Goal: Information Seeking & Learning: Check status

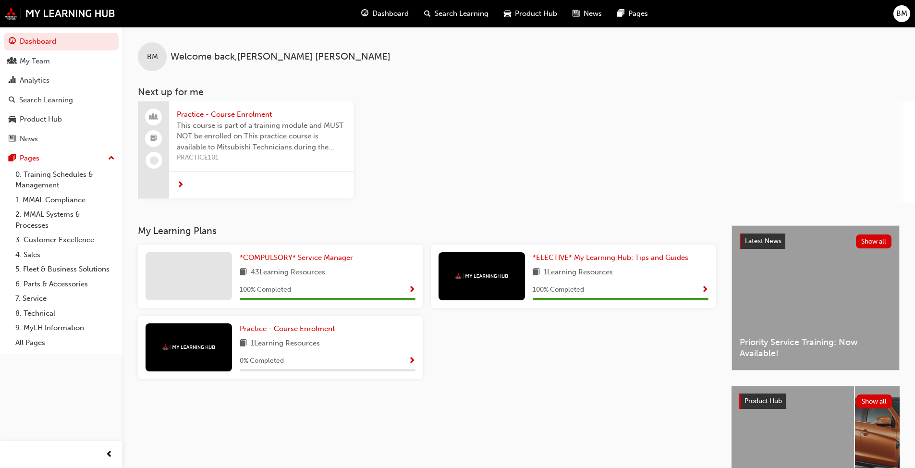
click at [427, 158] on div "Practice - Course Enrolment This course is part of a training module and MUST N…" at bounding box center [526, 151] width 777 height 101
drag, startPoint x: 32, startPoint y: 81, endPoint x: 65, endPoint y: 80, distance: 33.7
click at [33, 80] on div "Analytics" at bounding box center [35, 80] width 30 height 11
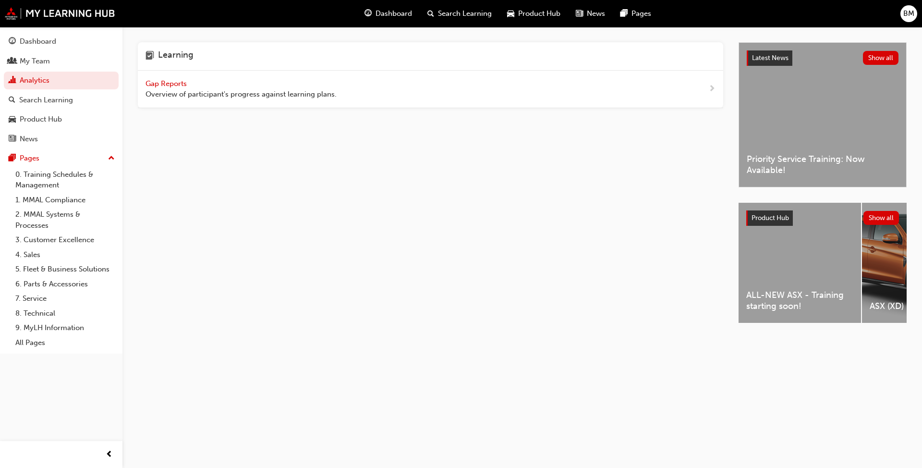
click at [181, 80] on span "Gap Reports" at bounding box center [167, 83] width 43 height 9
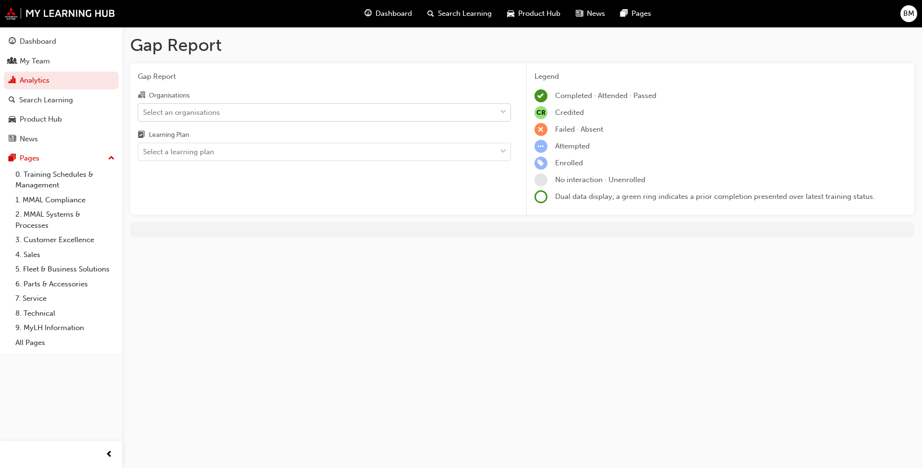
click at [242, 108] on div "Select an organisations" at bounding box center [317, 112] width 358 height 17
click at [144, 108] on input "Organisations Select an organisations" at bounding box center [143, 112] width 1 height 8
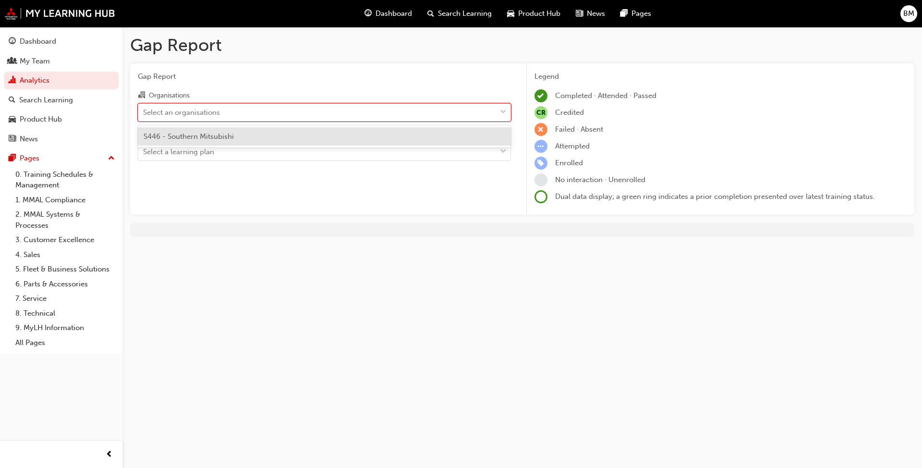
click at [234, 140] on div "S446 - Southern Mitsubishi" at bounding box center [324, 136] width 373 height 19
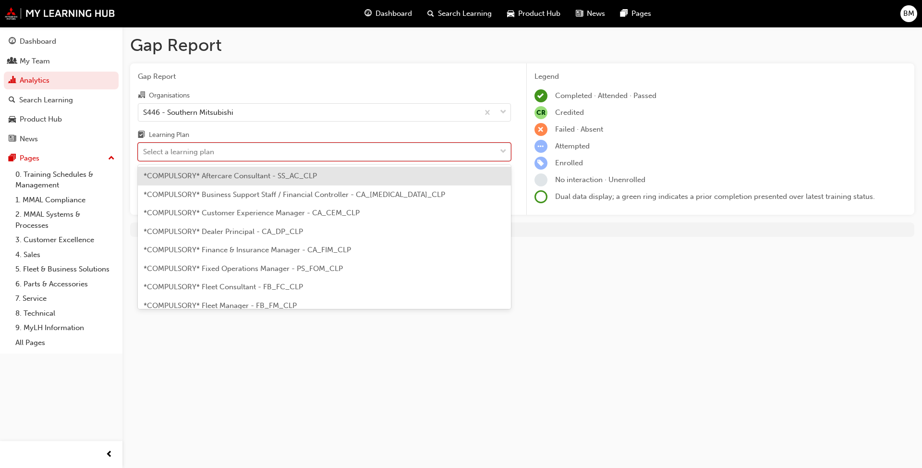
click at [251, 145] on div "Select a learning plan" at bounding box center [317, 152] width 358 height 17
click at [144, 147] on input "Learning Plan option *COMPULSORY* Aftercare Consultant - SS_AC_CLP focused, 1 o…" at bounding box center [143, 151] width 1 height 8
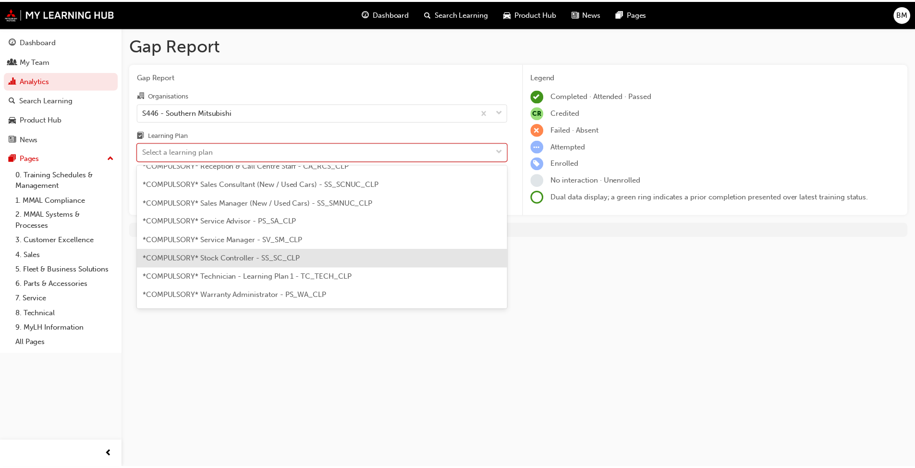
scroll to position [288, 0]
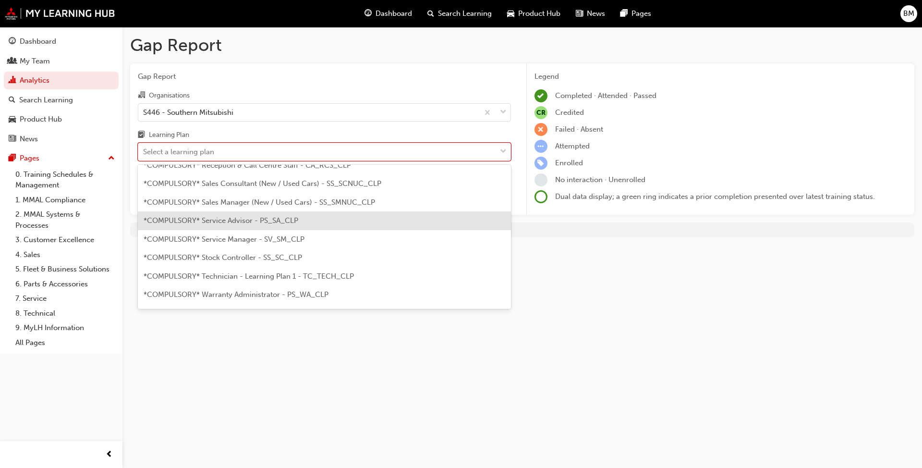
click at [274, 225] on div "*COMPULSORY* Service Advisor - PS_SA_CLP" at bounding box center [324, 220] width 373 height 19
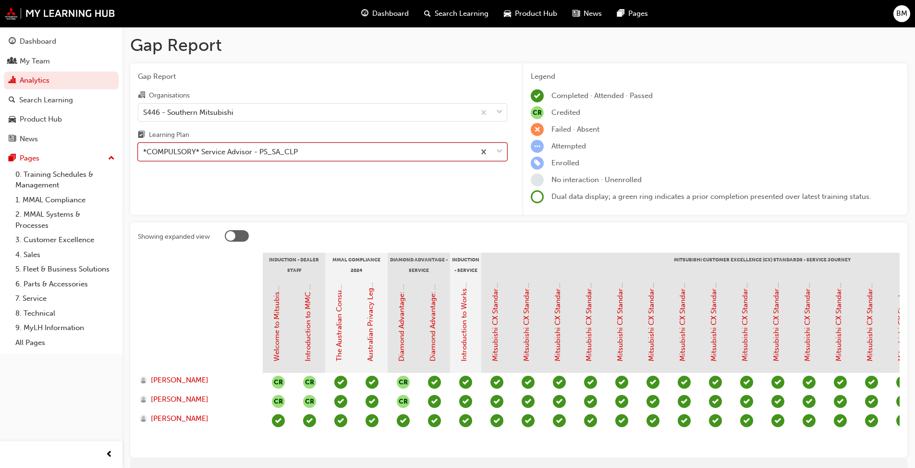
click at [228, 147] on div "*COMPULSORY* Service Advisor - PS_SA_CLP" at bounding box center [220, 152] width 155 height 11
click at [144, 147] on input "Learning Plan option *COMPULSORY* Service Advisor - PS_SA_CLP, selected. 0 resu…" at bounding box center [143, 151] width 1 height 8
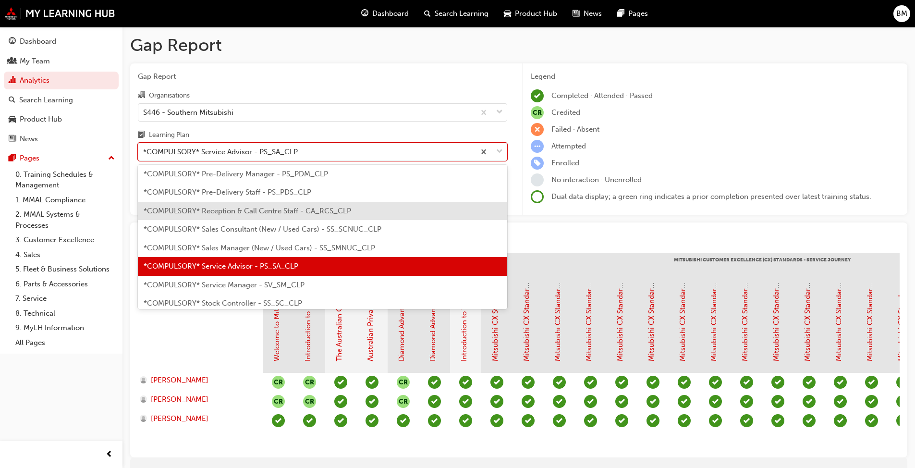
scroll to position [264, 0]
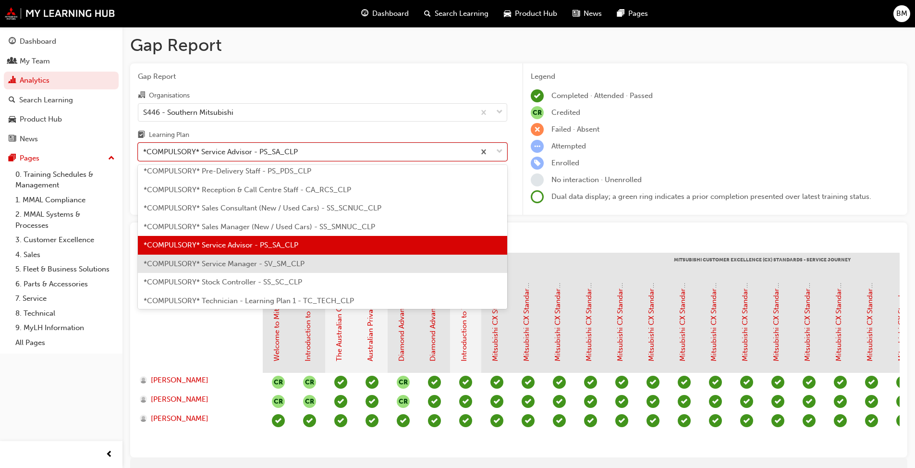
click at [268, 264] on span "*COMPULSORY* Service Manager - SV_SM_CLP" at bounding box center [224, 263] width 161 height 9
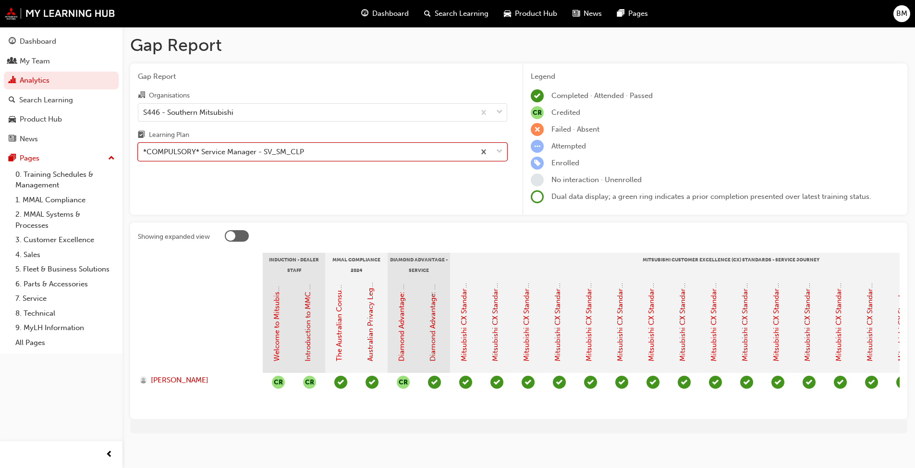
scroll to position [12, 0]
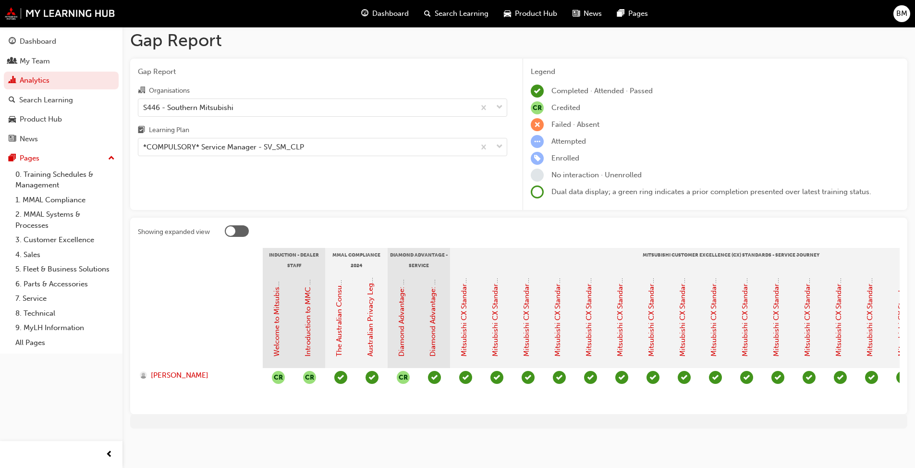
drag, startPoint x: 445, startPoint y: 397, endPoint x: 591, endPoint y: 406, distance: 146.4
click at [591, 406] on div "Showing expanded view Induction - Dealer Staff MMAL Compliance 2024 Diamond Adv…" at bounding box center [518, 316] width 777 height 196
click at [301, 144] on div "*COMPULSORY* Service Manager - SV_SM_CLP" at bounding box center [223, 147] width 161 height 11
click at [144, 144] on input "Learning Plan *COMPULSORY* Service Manager - SV_SM_CLP" at bounding box center [143, 147] width 1 height 8
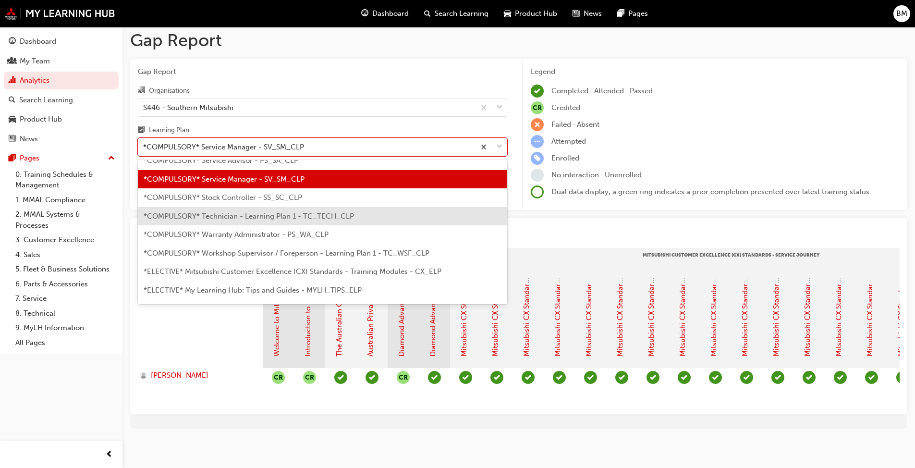
scroll to position [331, 0]
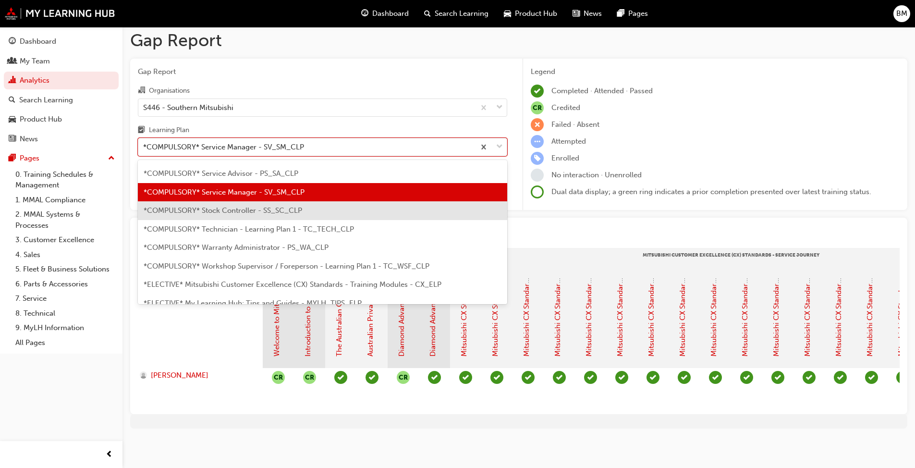
click at [256, 201] on div "*COMPULSORY* Stock Controller - SS_SC_CLP" at bounding box center [322, 210] width 369 height 19
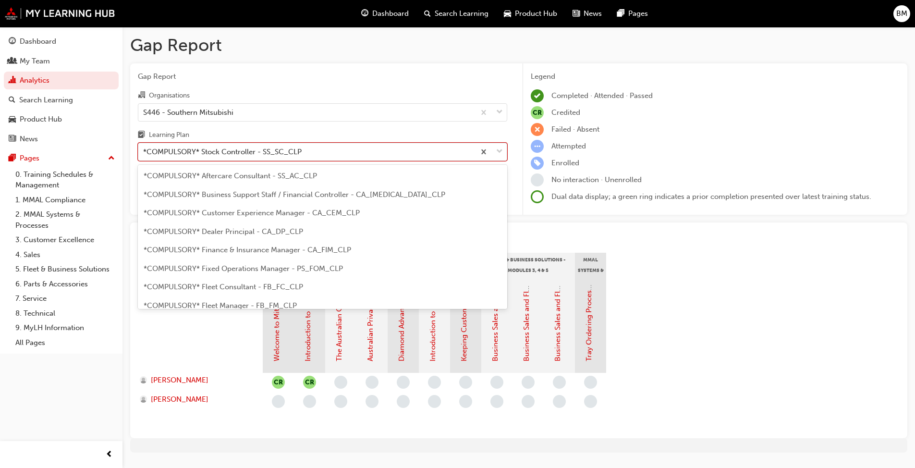
click at [208, 143] on div "*COMPULSORY* Stock Controller - SS_SC_CLP" at bounding box center [322, 152] width 369 height 18
click at [144, 147] on input "Learning Plan option *COMPULSORY* Stock Controller - SS_SC_CLP, selected. optio…" at bounding box center [143, 151] width 1 height 8
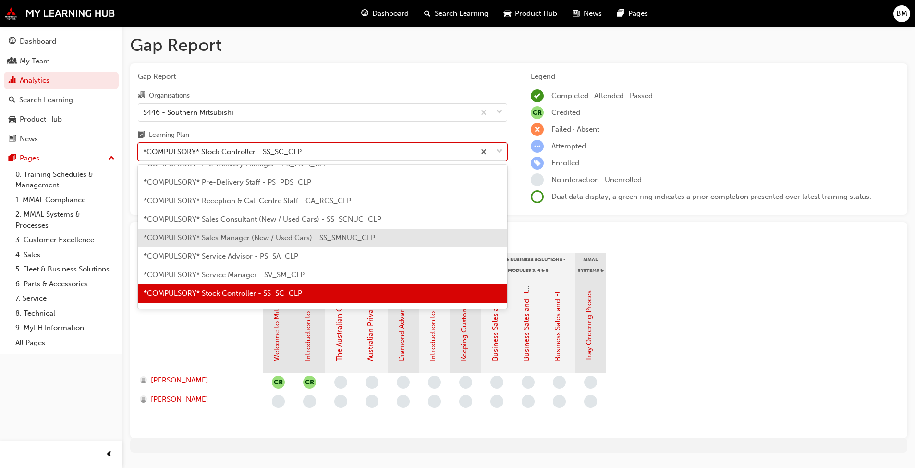
scroll to position [301, 0]
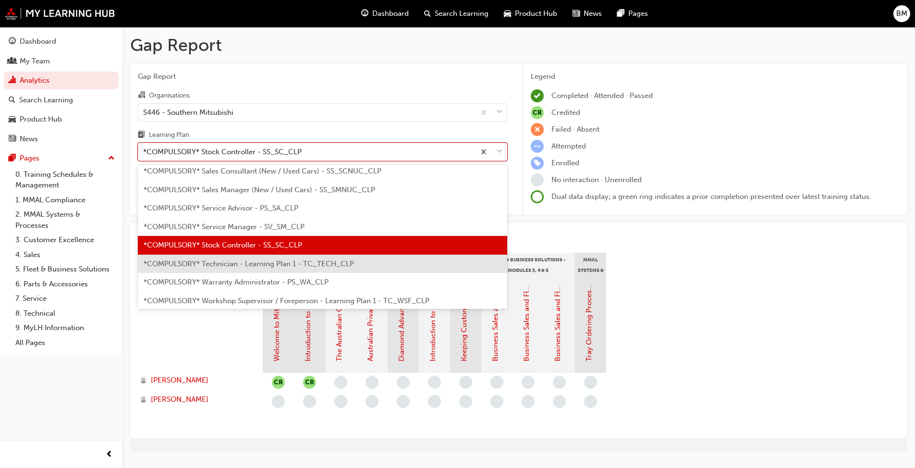
click at [237, 261] on span "*COMPULSORY* Technician - Learning Plan 1 - TC_TECH_CLP" at bounding box center [249, 263] width 210 height 9
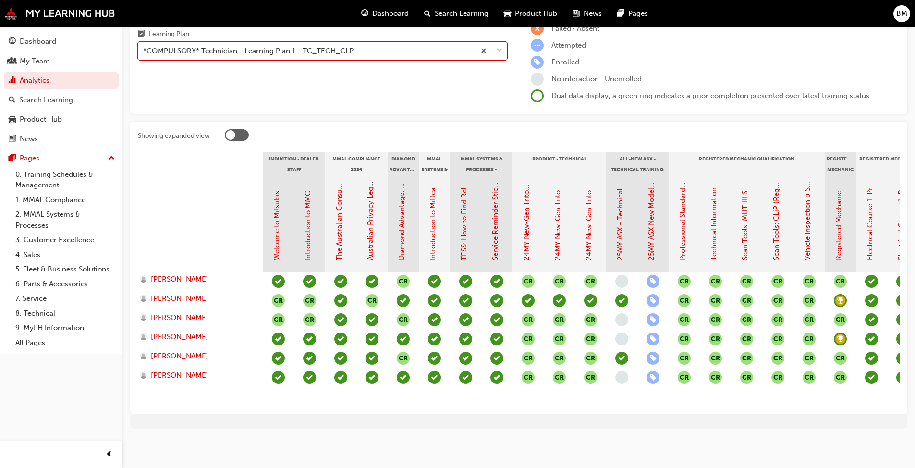
click at [401, 43] on div "*COMPULSORY* Technician - Learning Plan 1 - TC_TECH_CLP" at bounding box center [306, 51] width 337 height 17
click at [144, 47] on input "Learning Plan option *COMPULSORY* Technician - Learning Plan 1 - TC_TECH_CLP, s…" at bounding box center [143, 51] width 1 height 8
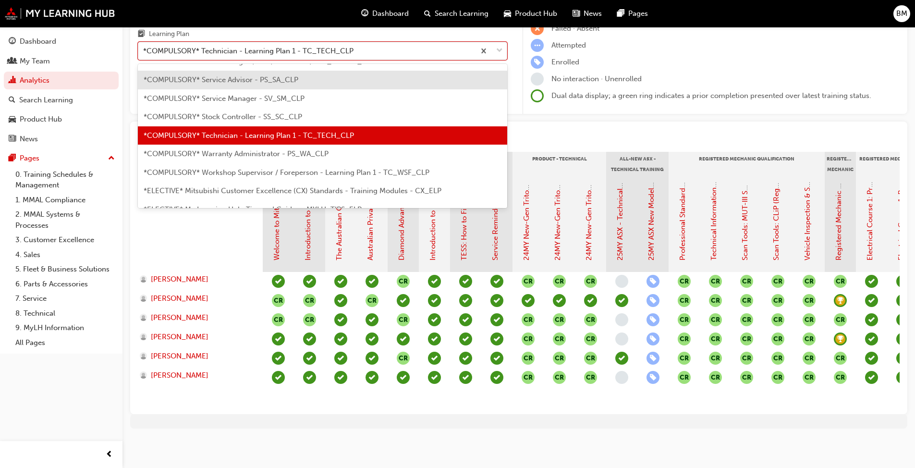
scroll to position [368, 0]
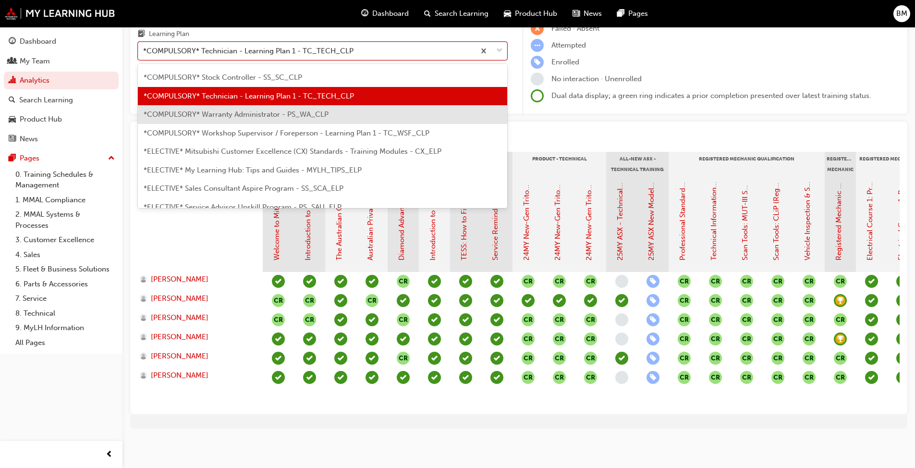
click at [313, 110] on span "*COMPULSORY* Warranty Administrator - PS_WA_CLP" at bounding box center [236, 114] width 185 height 9
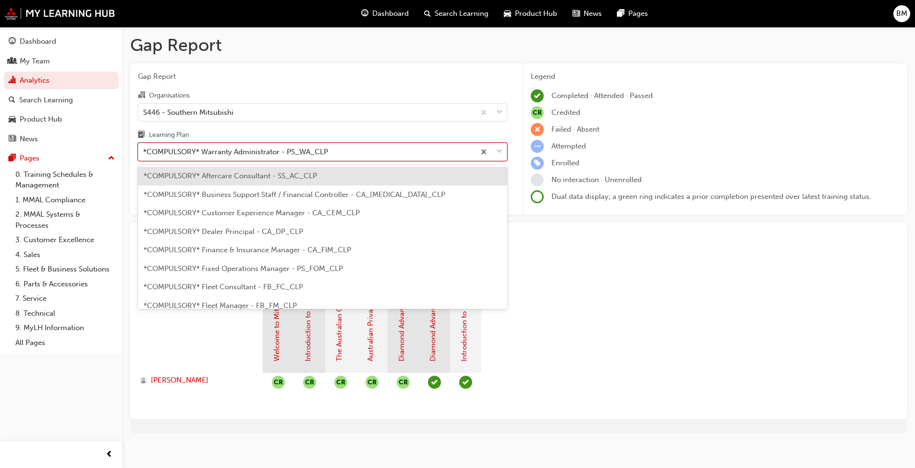
click at [310, 147] on div "*COMPULSORY* Warranty Administrator - PS_WA_CLP" at bounding box center [235, 152] width 185 height 11
click at [144, 147] on input "Learning Plan option *COMPULSORY* Warranty Administrator - PS_WA_CLP, selected.…" at bounding box center [143, 151] width 1 height 8
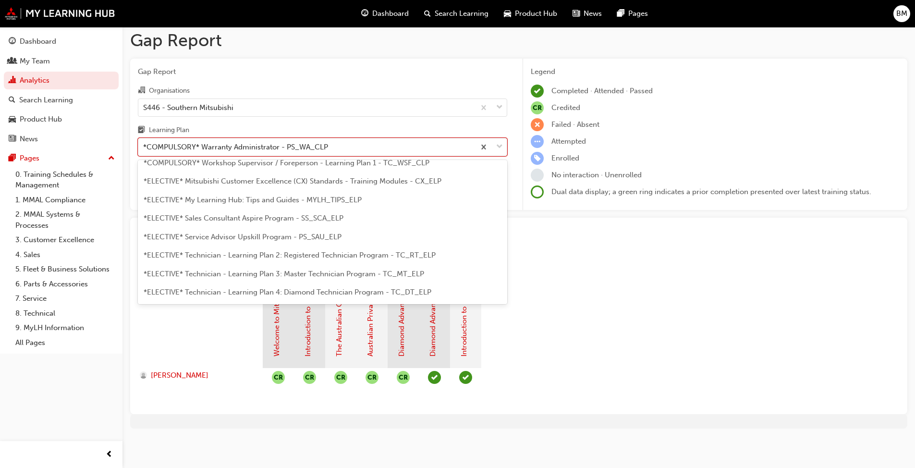
scroll to position [386, 0]
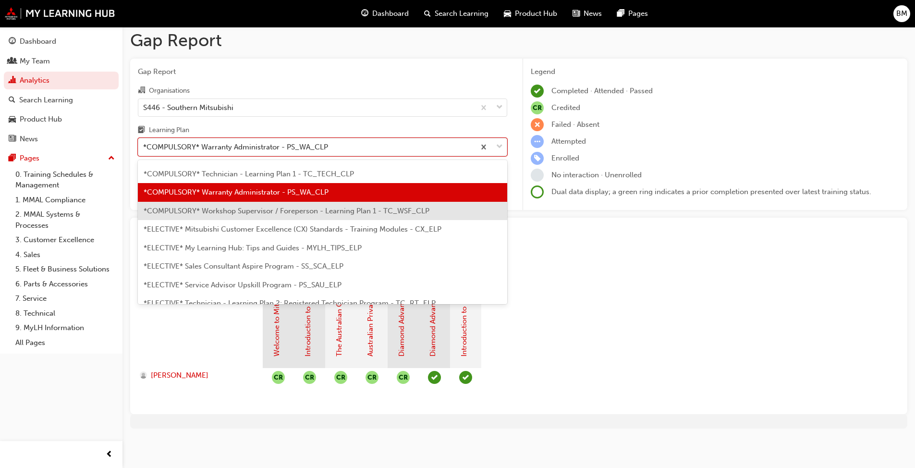
click at [296, 214] on span "*COMPULSORY* Workshop Supervisor / Foreperson - Learning Plan 1 - TC_WSF_CLP" at bounding box center [287, 211] width 286 height 9
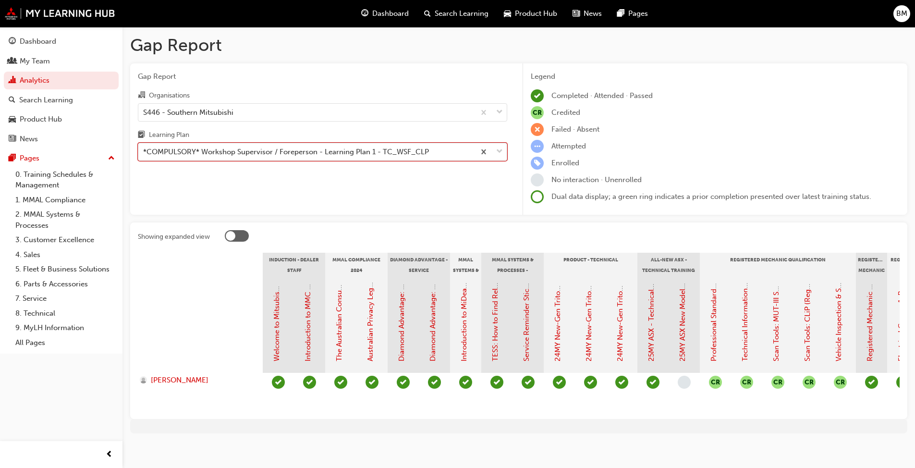
click at [292, 149] on div "*COMPULSORY* Workshop Supervisor / Foreperson - Learning Plan 1 - TC_WSF_CLP" at bounding box center [286, 152] width 286 height 11
click at [144, 149] on input "Learning Plan option *COMPULSORY* Workshop Supervisor / Foreperson - Learning P…" at bounding box center [143, 151] width 1 height 8
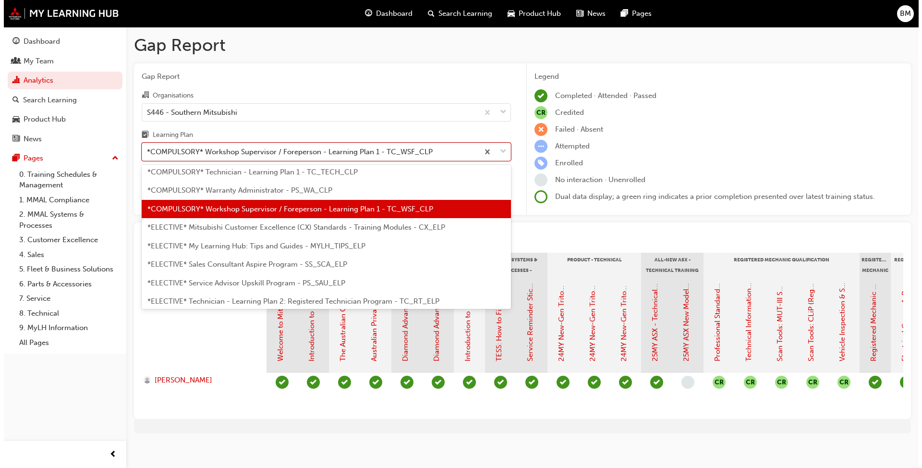
scroll to position [405, 0]
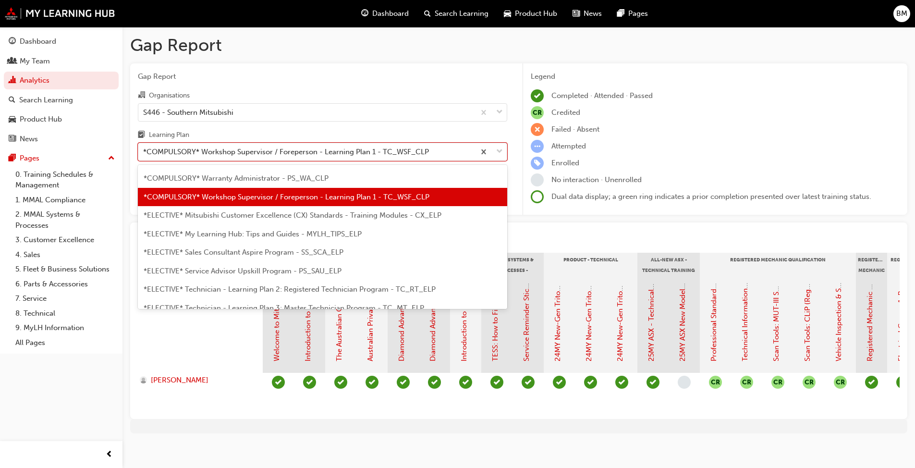
click at [299, 214] on span "*ELECTIVE* Mitsubishi Customer Excellence (CX) Standards - Training Modules - C…" at bounding box center [293, 215] width 298 height 9
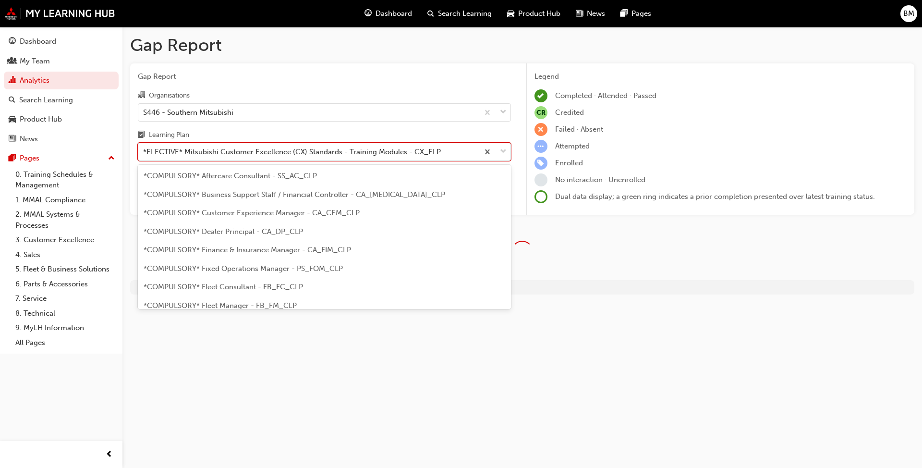
click at [325, 147] on div "*ELECTIVE* Mitsubishi Customer Excellence (CX) Standards - Training Modules - C…" at bounding box center [292, 152] width 298 height 11
click at [144, 147] on input "Learning Plan option *ELECTIVE* Mitsubishi Customer Excellence (CX) Standards -…" at bounding box center [143, 151] width 1 height 8
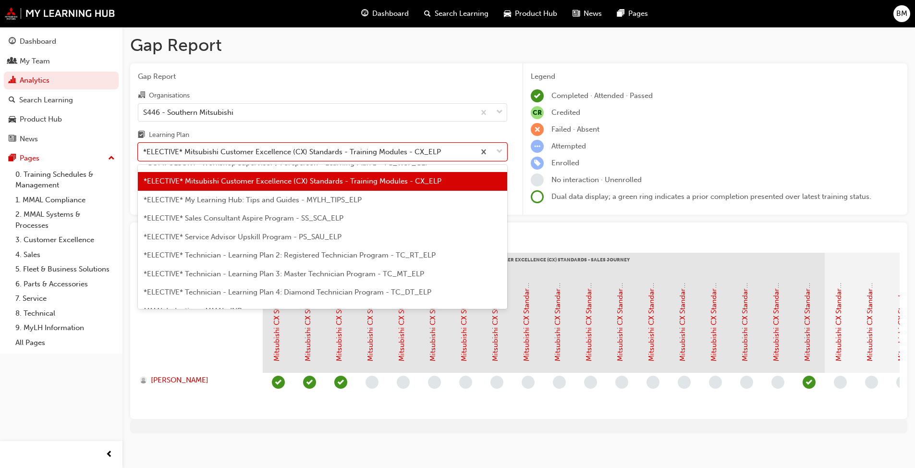
scroll to position [422, 0]
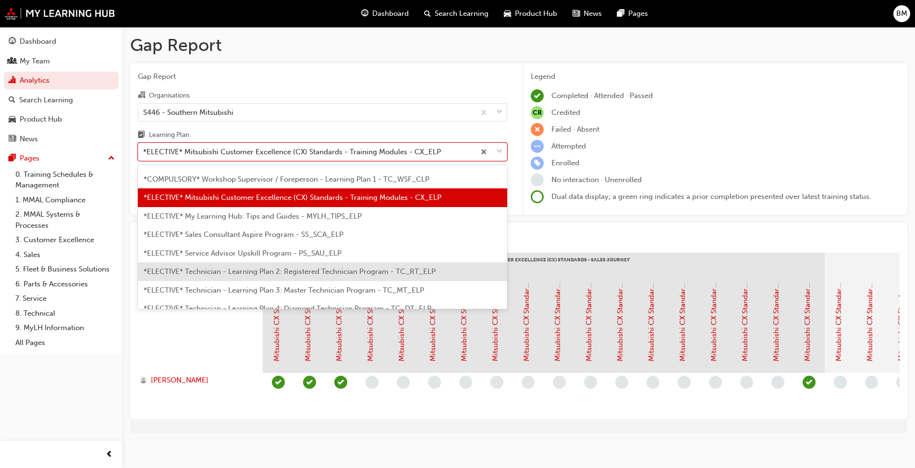
click at [280, 272] on span "*ELECTIVE* Technician - Learning Plan 2: Registered Technician Program - TC_RT_…" at bounding box center [290, 271] width 292 height 9
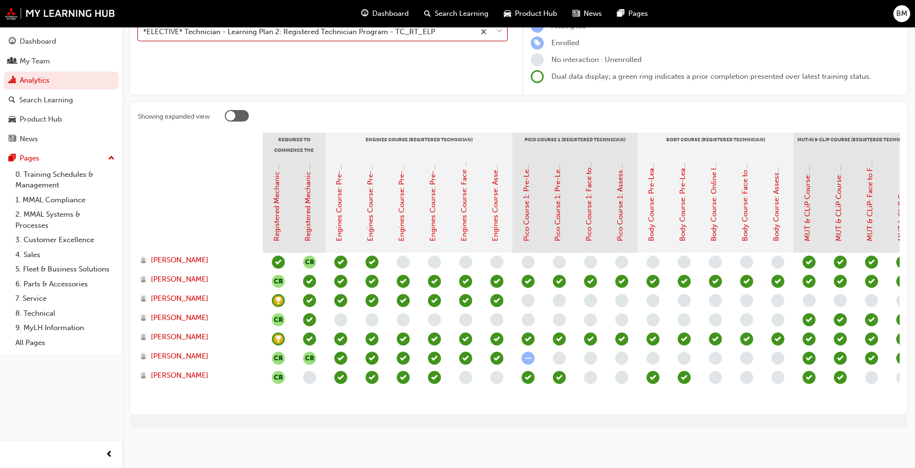
scroll to position [127, 0]
